Goal: Task Accomplishment & Management: Manage account settings

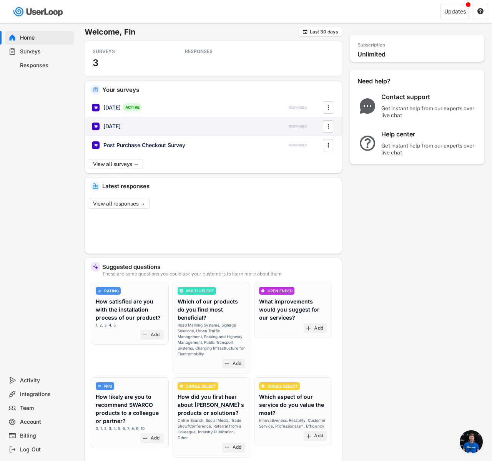
scroll to position [575, 0]
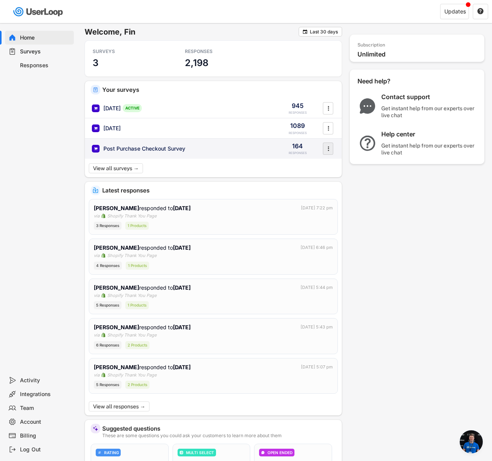
click at [329, 151] on icon "" at bounding box center [329, 149] width 8 height 12
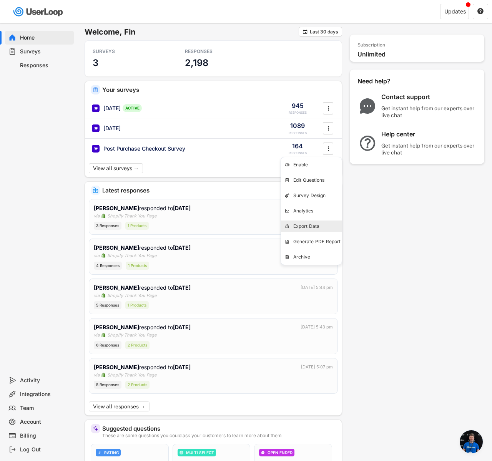
click at [310, 222] on div "Export Data" at bounding box center [311, 227] width 61 height 12
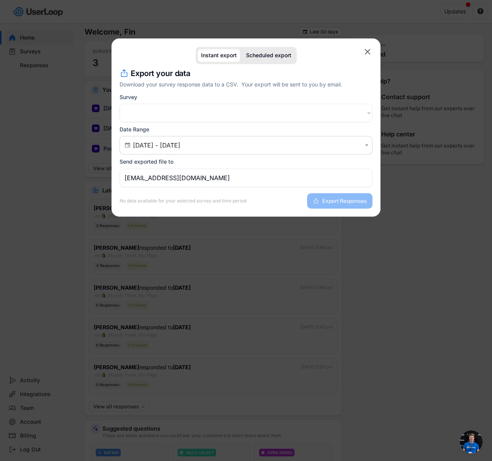
select select ""1348695171700984260__LOOKUP__1751561250316x176031118535325820""
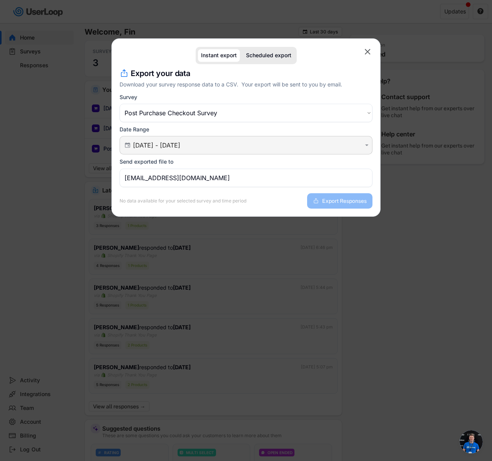
click at [195, 144] on input "[DATE] - [DATE]" at bounding box center [247, 146] width 228 height 8
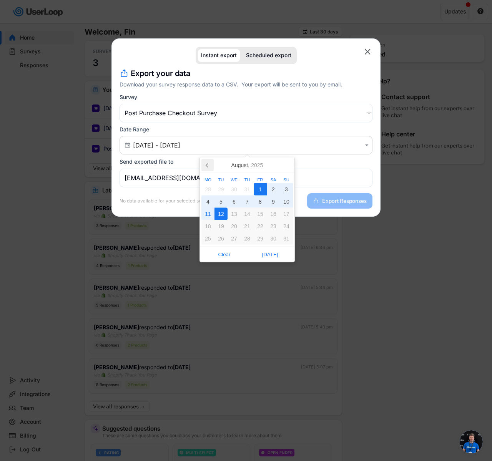
click at [205, 162] on icon at bounding box center [207, 165] width 12 height 12
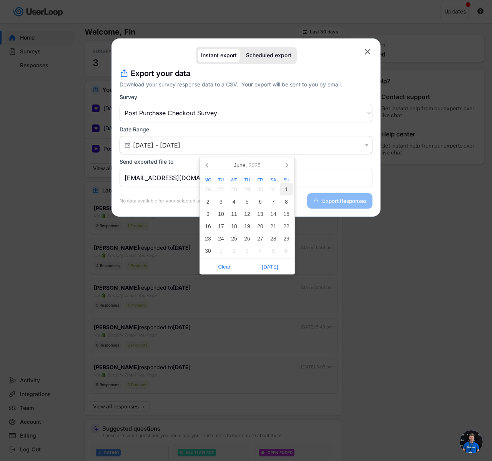
click at [286, 187] on div "1" at bounding box center [286, 189] width 13 height 12
click at [291, 166] on icon at bounding box center [287, 165] width 12 height 12
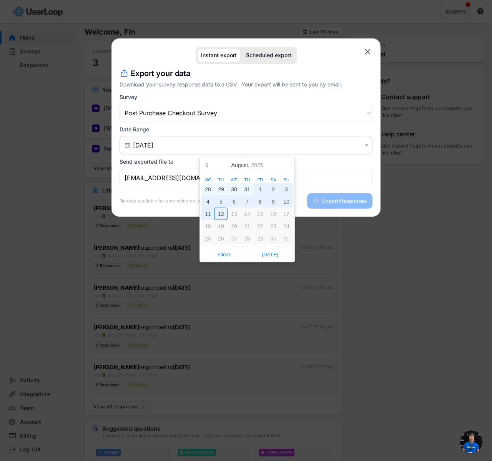
click at [220, 211] on div "12" at bounding box center [221, 214] width 13 height 12
type input "[DATE] - [DATE]"
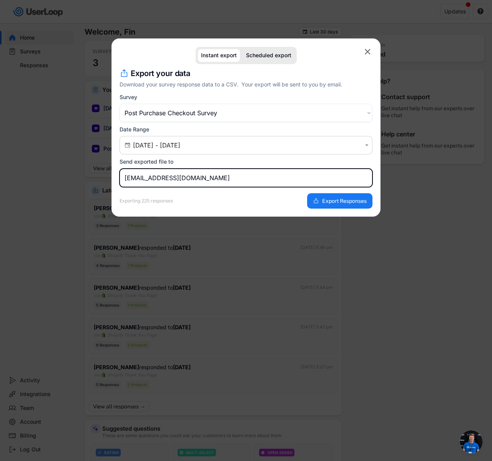
drag, startPoint x: 151, startPoint y: 177, endPoint x: 62, endPoint y: 178, distance: 89.2
click at [62, 178] on body "Welcome, Fin  Last 30 days SURVEYS 3 RESPONSES 2,198 Your surveys [DATE] ACTIV…" at bounding box center [246, 230] width 492 height 461
type input "[EMAIL_ADDRESS][DOMAIN_NAME]"
click at [338, 207] on button "Export Responses" at bounding box center [339, 200] width 65 height 15
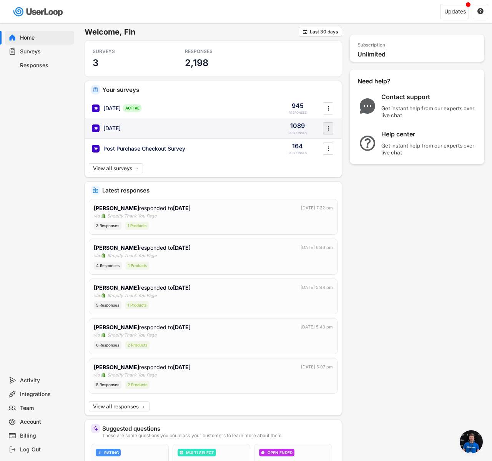
click at [328, 126] on text "" at bounding box center [329, 128] width 2 height 8
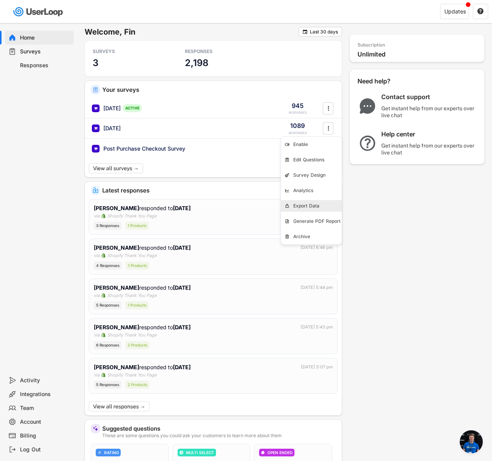
click at [0, 0] on div "Export Data" at bounding box center [0, 0] width 0 height 0
select select ""1348695171700984260__LOOKUP__1753608096788x517834877106126850""
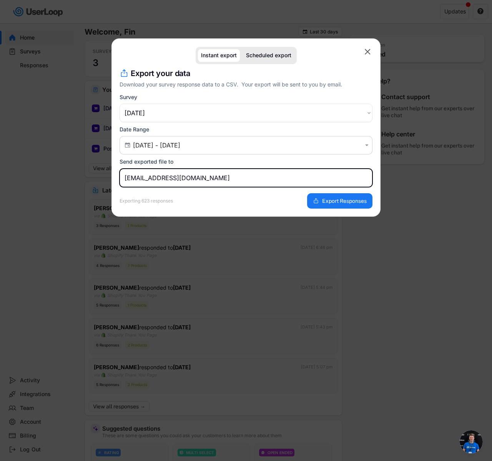
drag, startPoint x: 153, startPoint y: 178, endPoint x: 113, endPoint y: 174, distance: 40.6
click at [113, 174] on div "Instant export Scheduled export  missing element Export your data Download you…" at bounding box center [246, 127] width 269 height 178
type input "[EMAIL_ADDRESS][DOMAIN_NAME]"
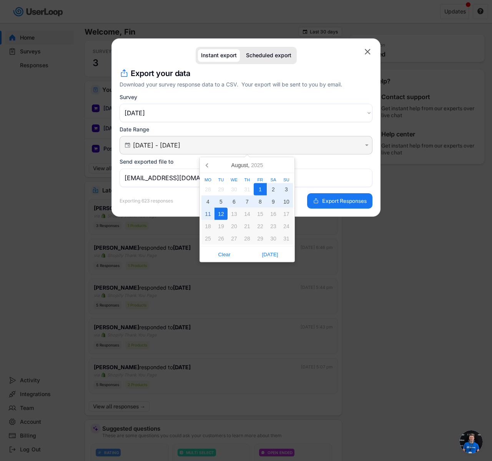
click at [157, 143] on input "[DATE] - [DATE]" at bounding box center [247, 146] width 228 height 8
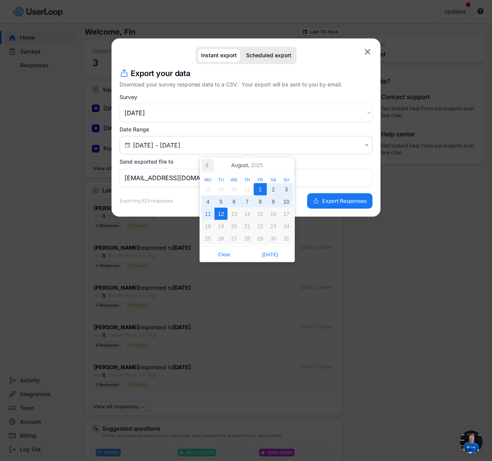
click at [205, 163] on icon at bounding box center [207, 165] width 12 height 12
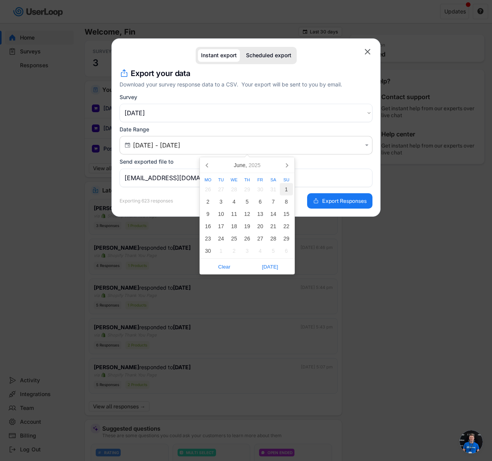
click at [285, 190] on div "1" at bounding box center [286, 189] width 13 height 12
click at [288, 166] on icon at bounding box center [287, 165] width 12 height 12
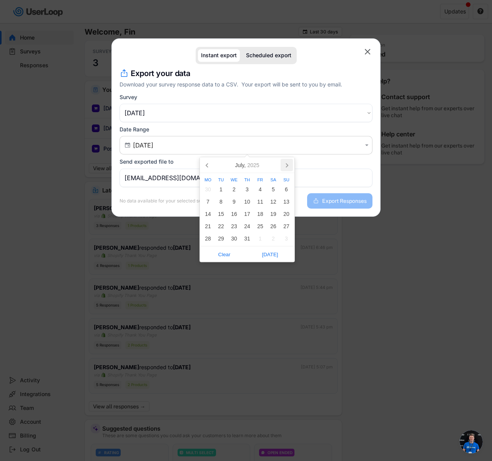
click at [288, 166] on icon at bounding box center [287, 165] width 12 height 12
click at [221, 211] on div "12" at bounding box center [221, 214] width 13 height 12
type input "[DATE] - [DATE]"
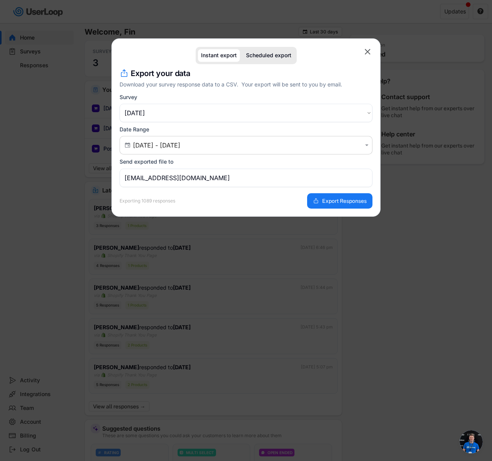
click at [313, 196] on button "Export Responses" at bounding box center [339, 200] width 65 height 15
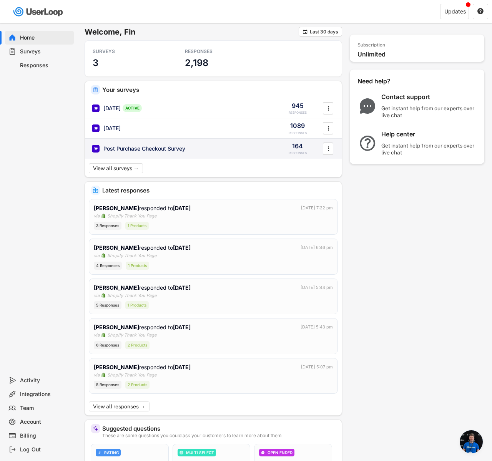
click at [190, 147] on div "Post Purchase Checkout Survey" at bounding box center [181, 149] width 178 height 8
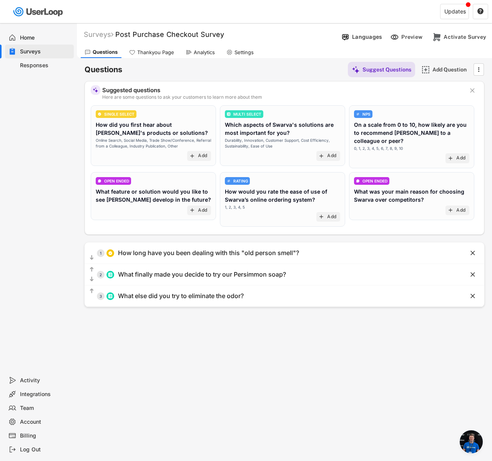
click at [243, 47] on div "Settings" at bounding box center [240, 53] width 35 height 12
select select ""weekly""
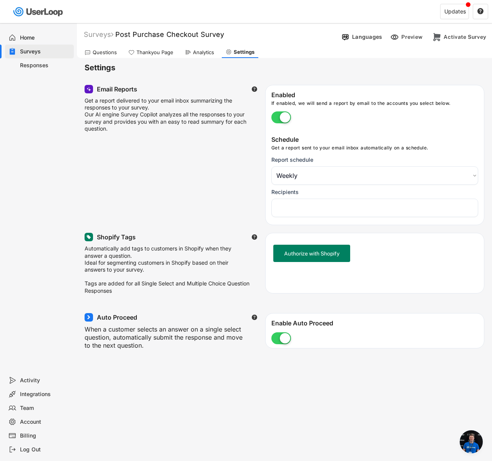
select select "1348695171700984260__LOOKUP__1751561223607x283925966932838680"
click at [45, 55] on div "Surveys" at bounding box center [45, 51] width 51 height 7
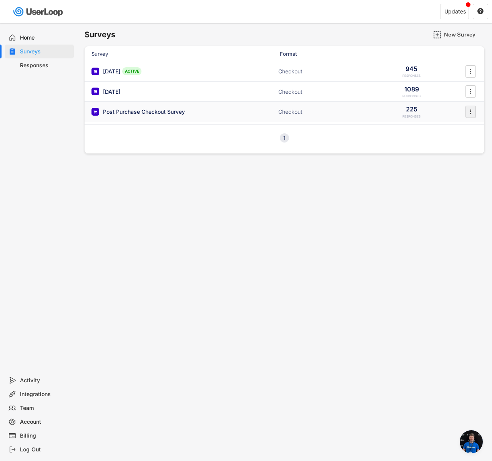
click at [471, 112] on text "" at bounding box center [471, 112] width 2 height 8
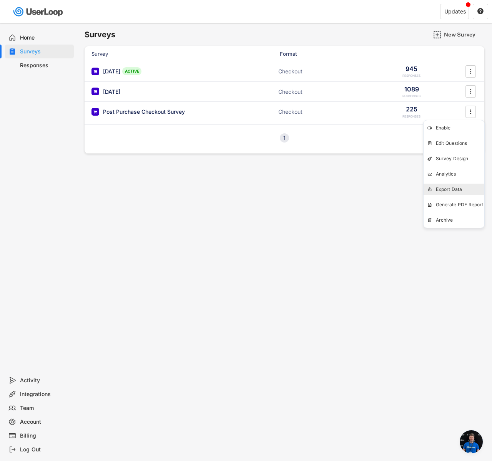
click at [0, 0] on div "Export Data" at bounding box center [0, 0] width 0 height 0
select select ""1348695171700984260__LOOKUP__1751561250316x176031118535325820""
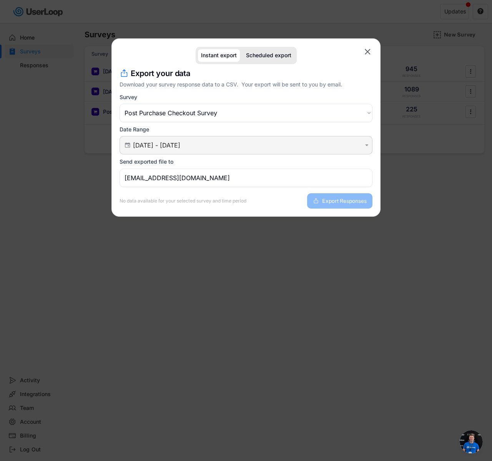
click at [174, 139] on div " [DATE] - [DATE] " at bounding box center [246, 145] width 253 height 18
click at [171, 143] on input "[DATE] - [DATE]" at bounding box center [247, 146] width 228 height 8
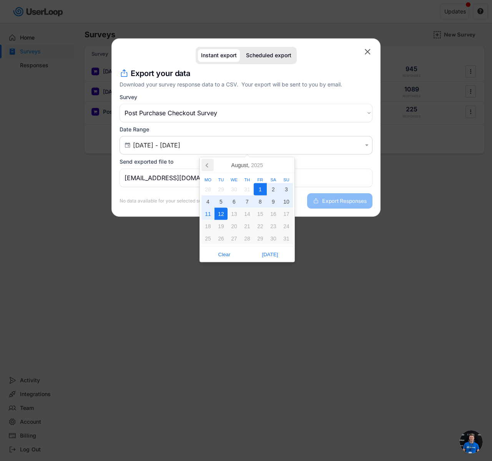
click at [203, 171] on icon at bounding box center [207, 165] width 12 height 12
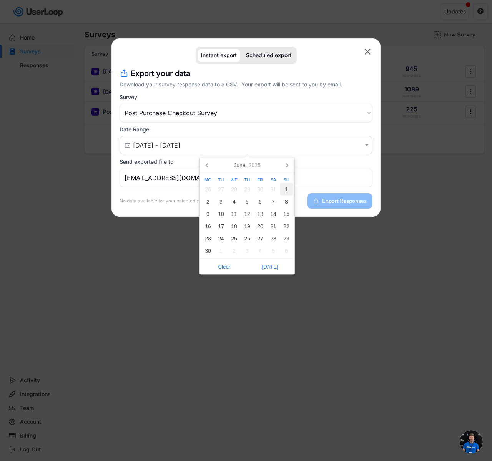
click at [291, 193] on div "1" at bounding box center [286, 189] width 13 height 12
click at [284, 169] on icon at bounding box center [287, 165] width 12 height 12
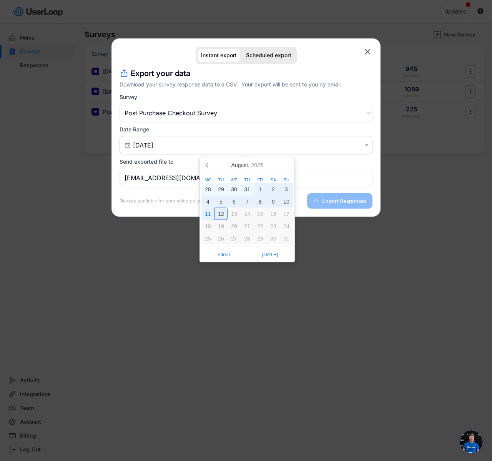
click at [219, 216] on div "12" at bounding box center [221, 214] width 13 height 12
type input "[DATE] - [DATE]"
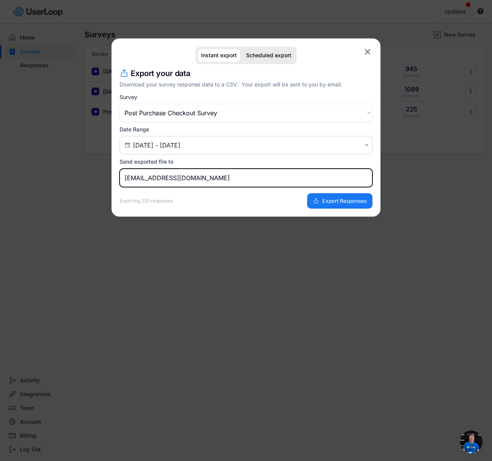
drag, startPoint x: 153, startPoint y: 181, endPoint x: 124, endPoint y: 179, distance: 28.9
click at [124, 179] on input "[EMAIL_ADDRESS][DOMAIN_NAME]" at bounding box center [246, 178] width 253 height 18
type input "[EMAIL_ADDRESS][DOMAIN_NAME]"
click at [312, 205] on button "Export Responses" at bounding box center [339, 200] width 65 height 15
